Goal: Task Accomplishment & Management: Use online tool/utility

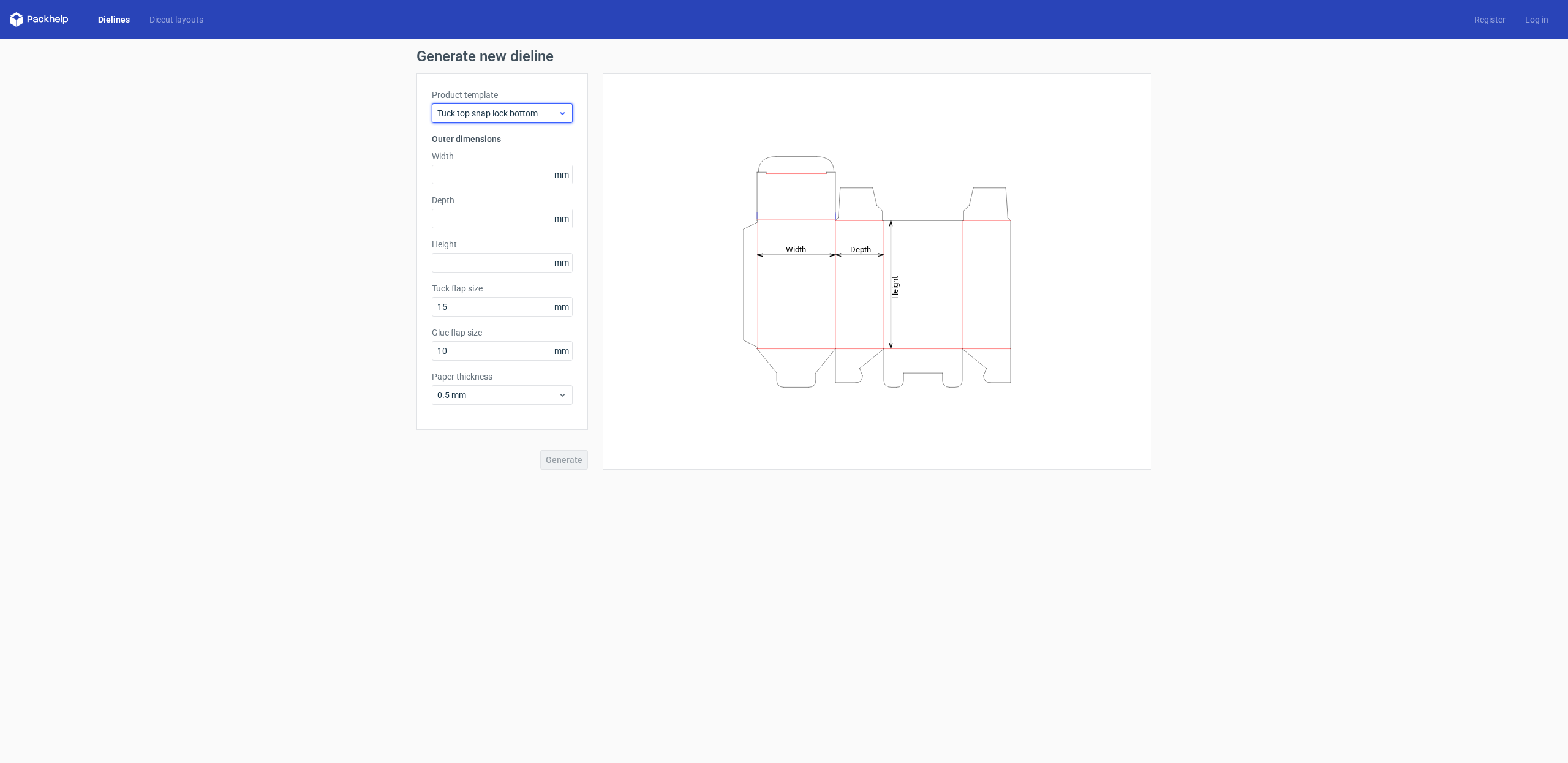
click at [502, 120] on div "Tuck top snap lock bottom" at bounding box center [502, 113] width 141 height 20
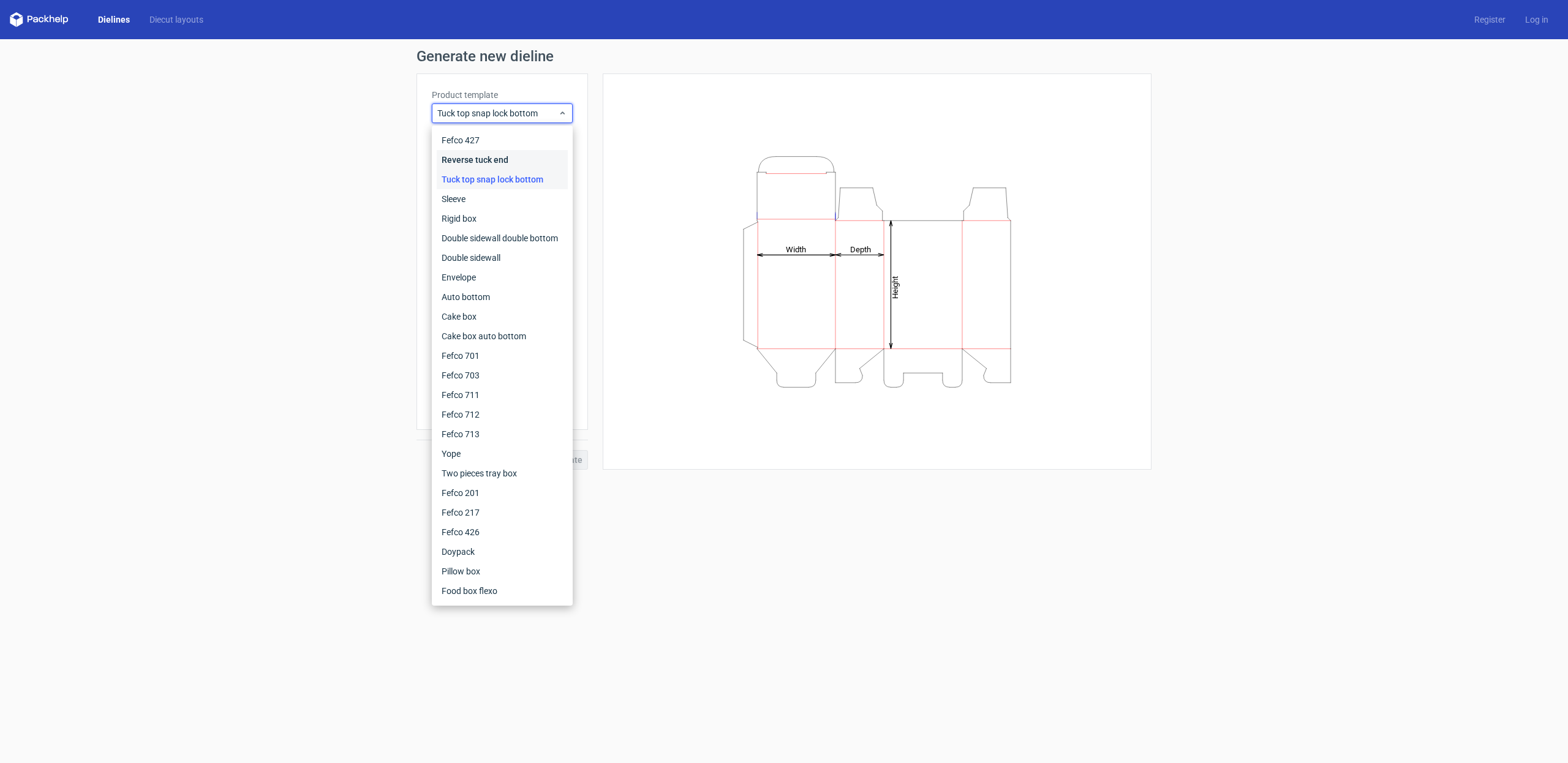
click at [509, 160] on div "Reverse tuck end" at bounding box center [502, 160] width 131 height 20
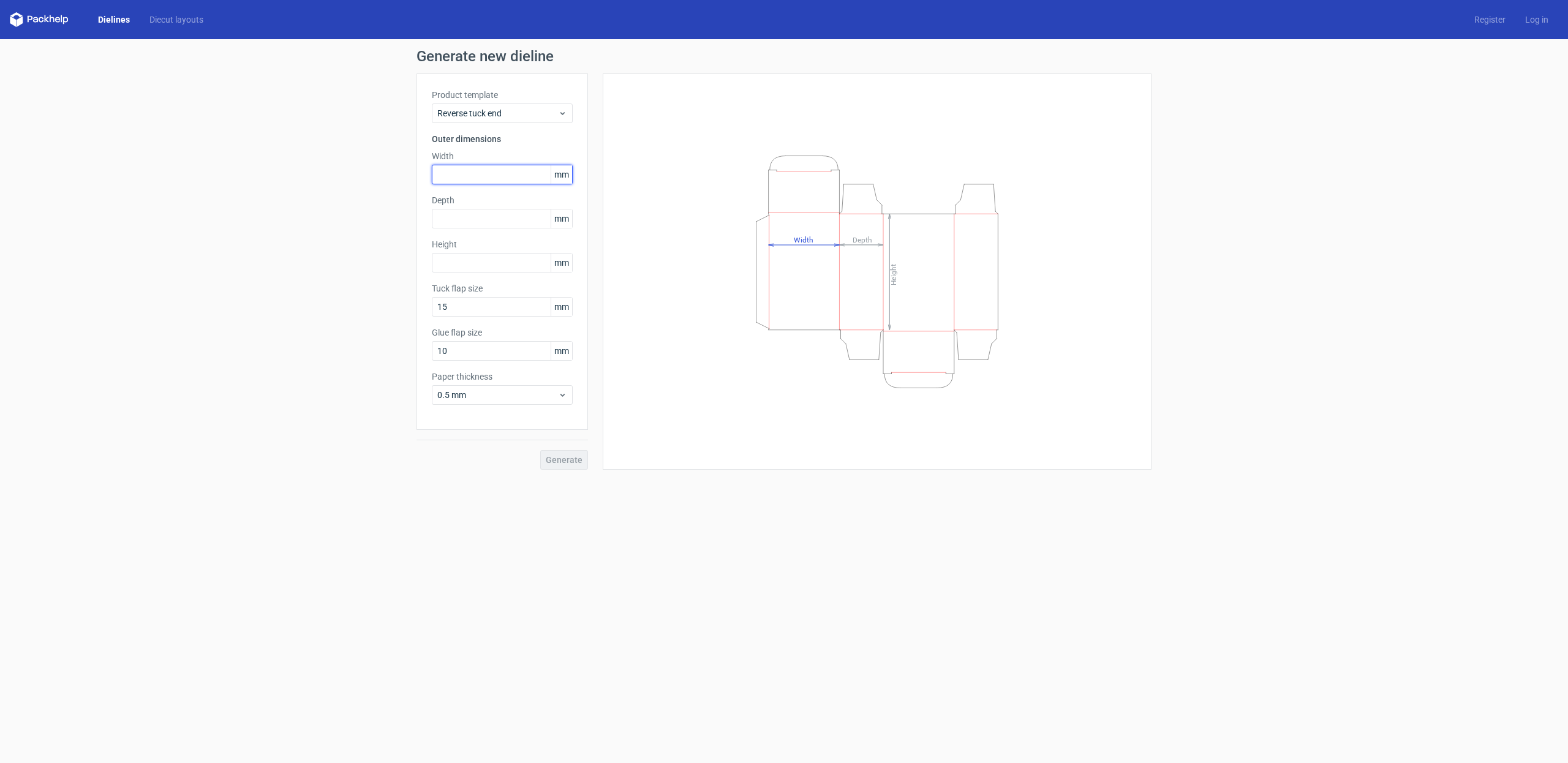
click at [503, 173] on input "text" at bounding box center [502, 175] width 141 height 20
type input "68"
type input "5"
type input "91"
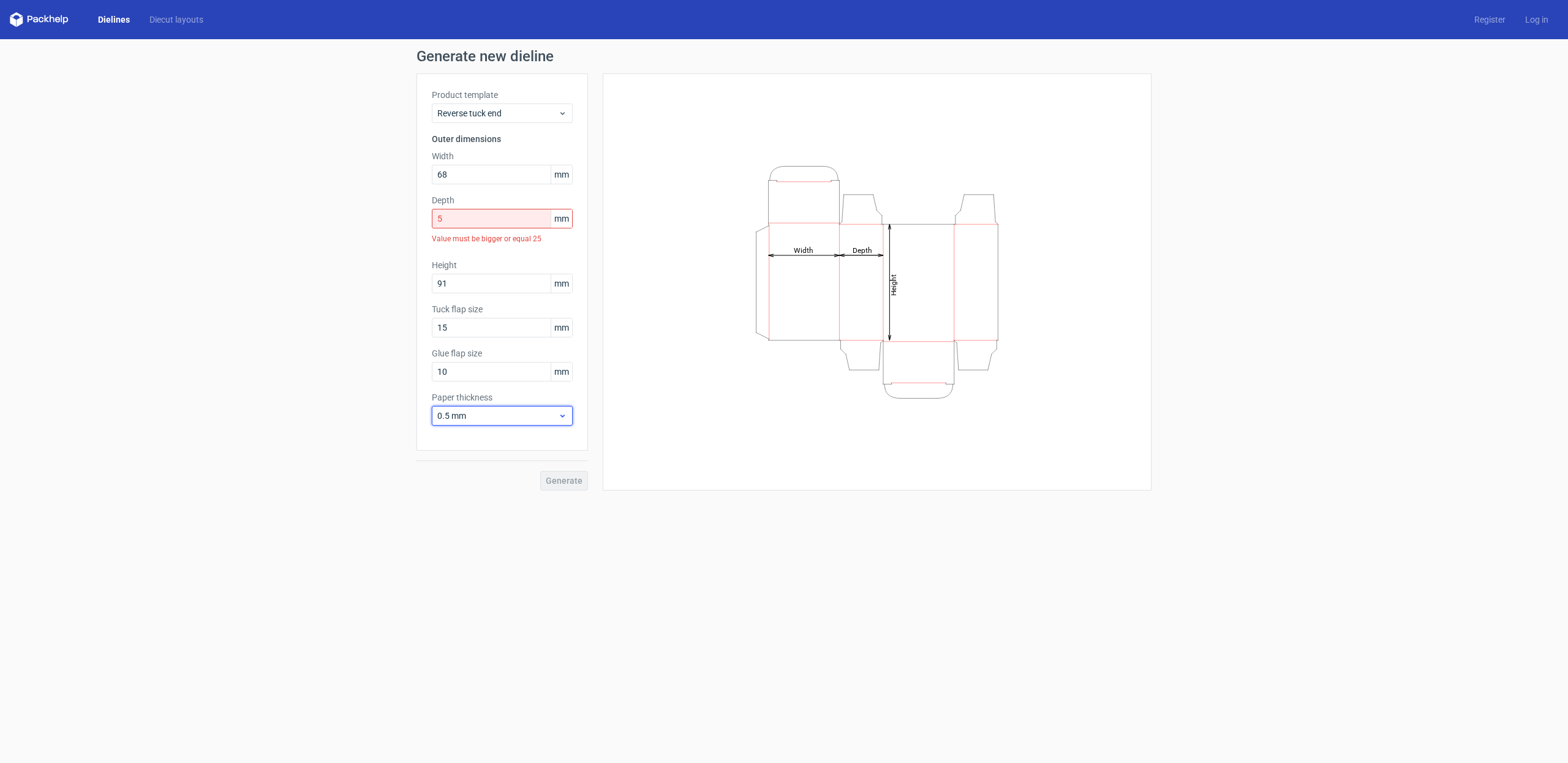
click at [537, 418] on span "0.5 mm" at bounding box center [498, 415] width 121 height 12
click at [516, 476] on div "1 mm" at bounding box center [502, 482] width 131 height 20
click at [476, 220] on input "5" at bounding box center [502, 218] width 141 height 20
type input "25"
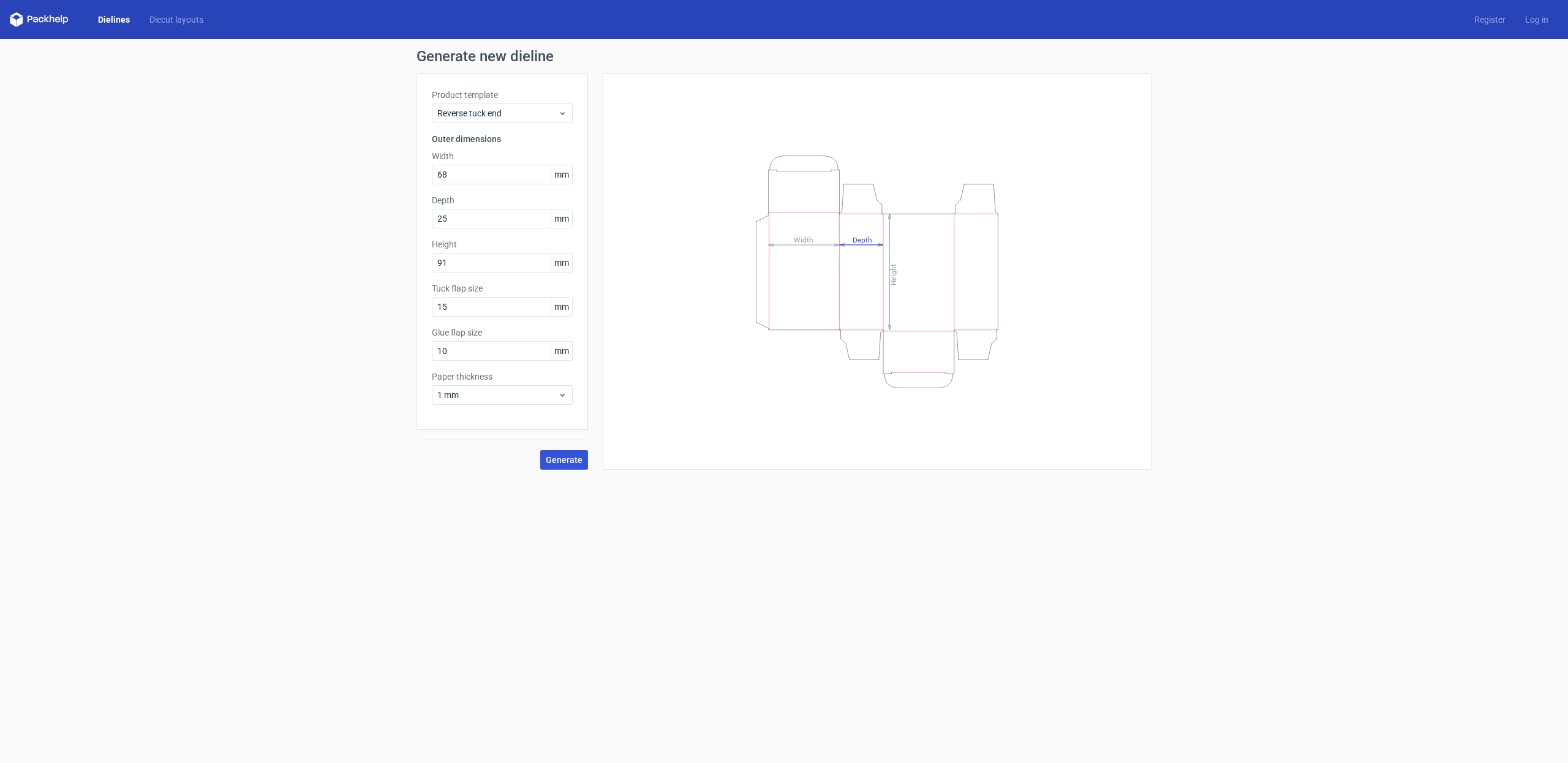
click at [569, 465] on button "Generate" at bounding box center [564, 460] width 48 height 20
